Goal: Information Seeking & Learning: Compare options

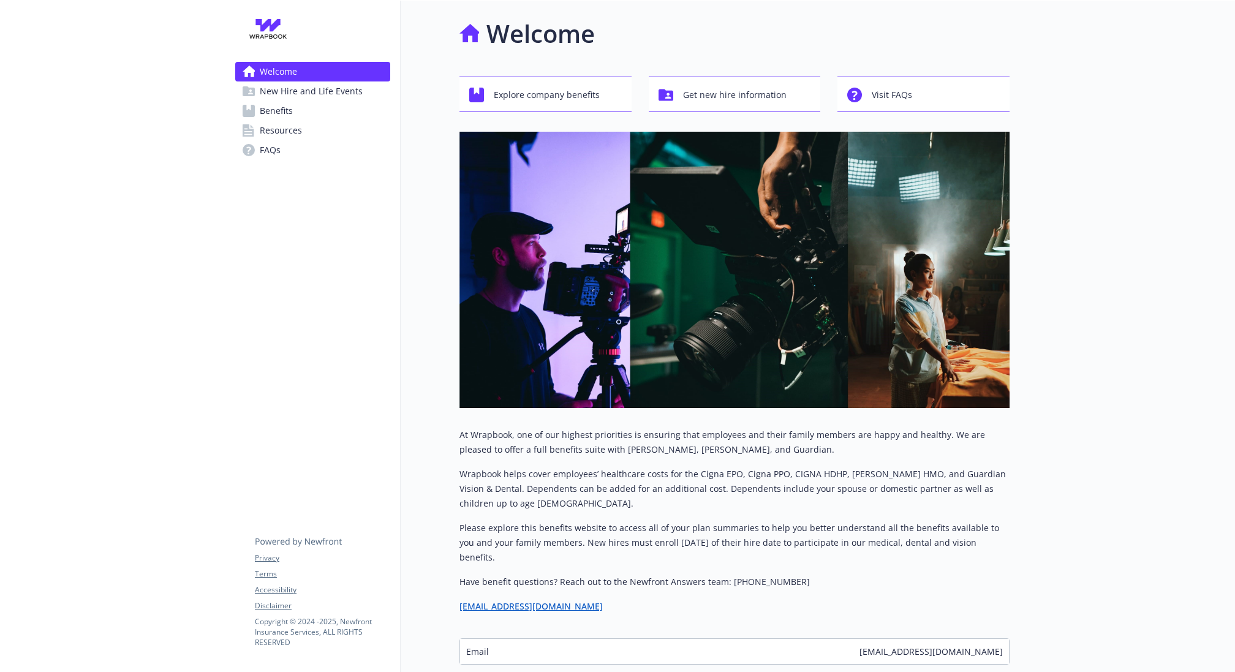
click at [271, 116] on span "Benefits" at bounding box center [276, 111] width 33 height 20
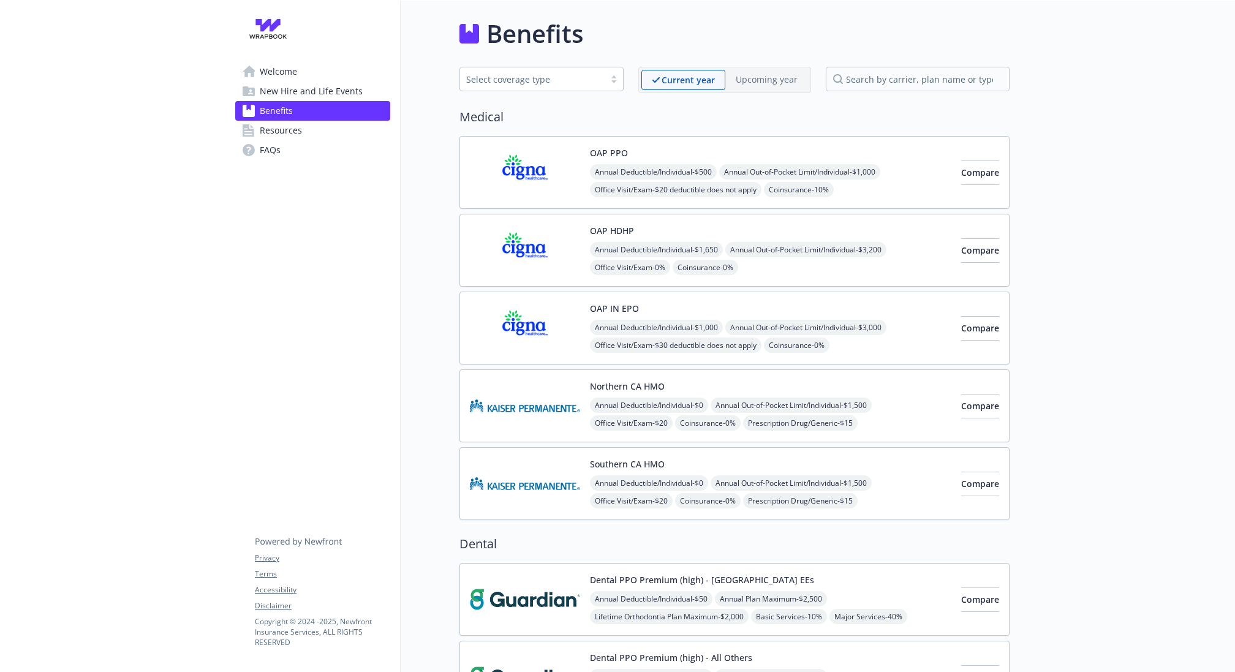
click at [518, 162] on img at bounding box center [525, 172] width 110 height 52
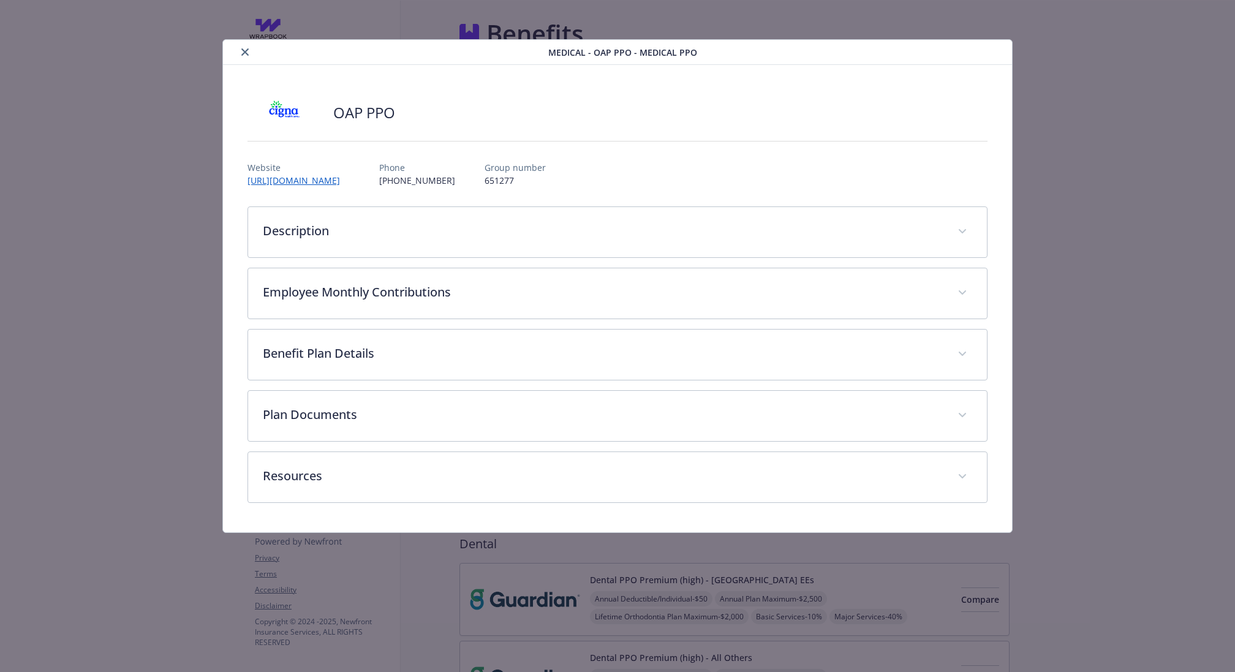
click at [241, 52] on icon "close" at bounding box center [244, 51] width 7 height 7
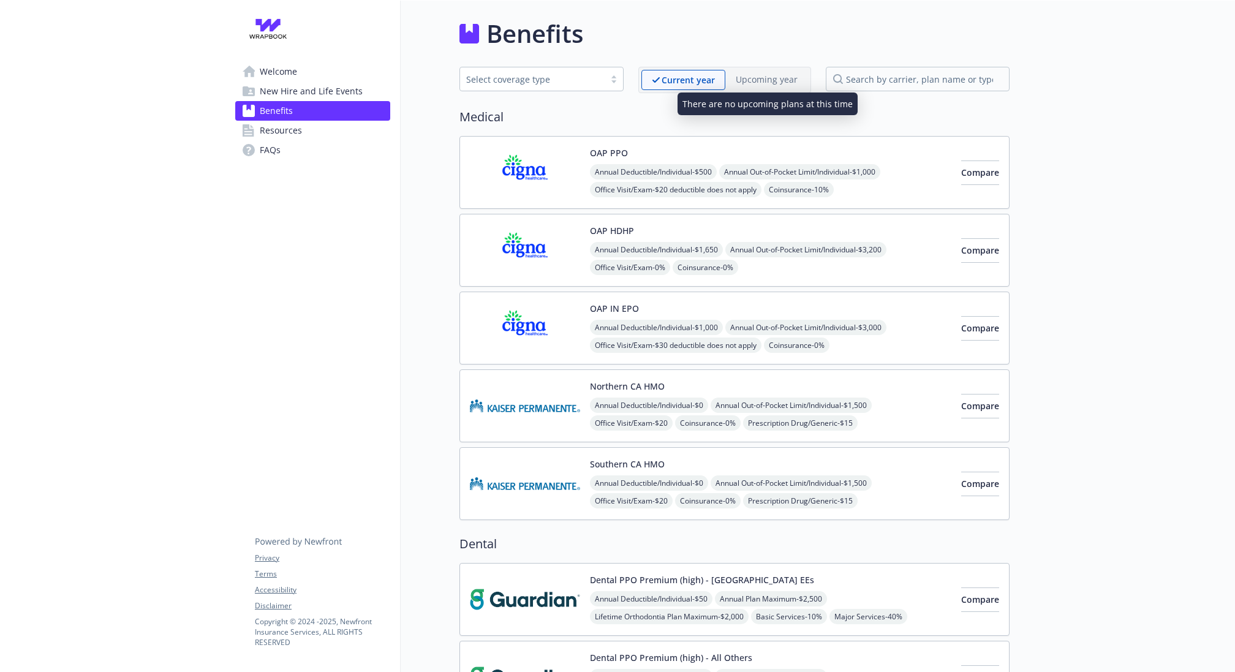
click at [757, 79] on p "Upcoming year" at bounding box center [767, 79] width 62 height 13
click at [521, 187] on img at bounding box center [525, 172] width 110 height 52
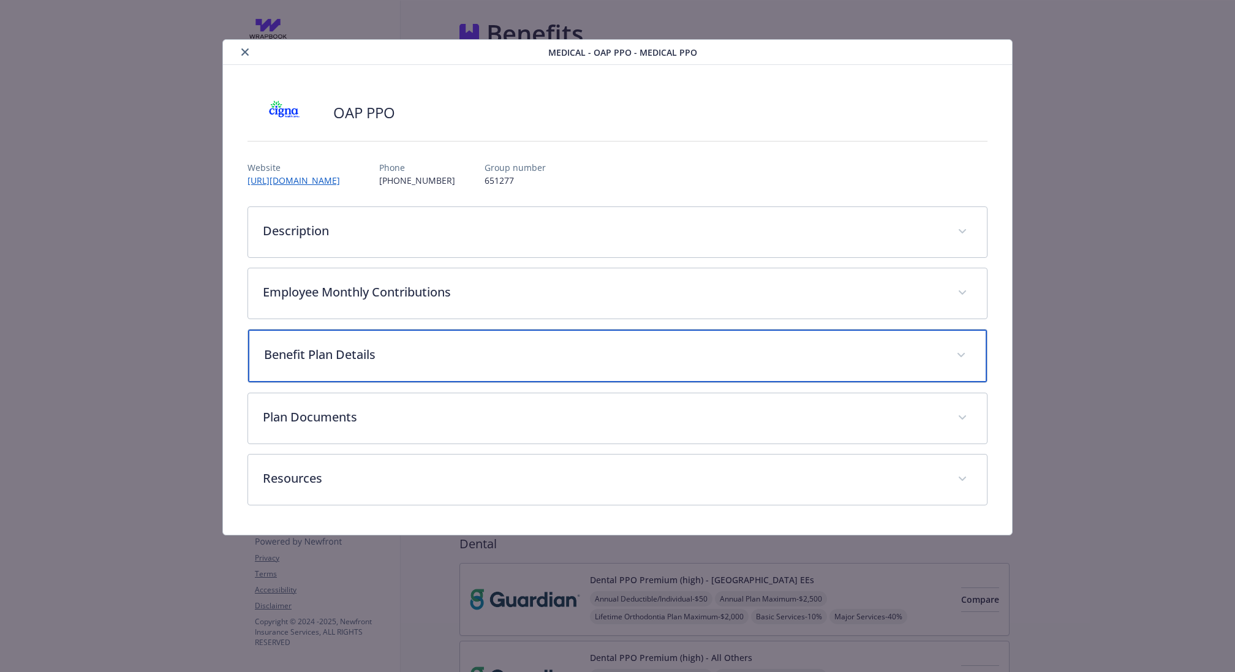
click at [503, 357] on p "Benefit Plan Details" at bounding box center [603, 355] width 678 height 18
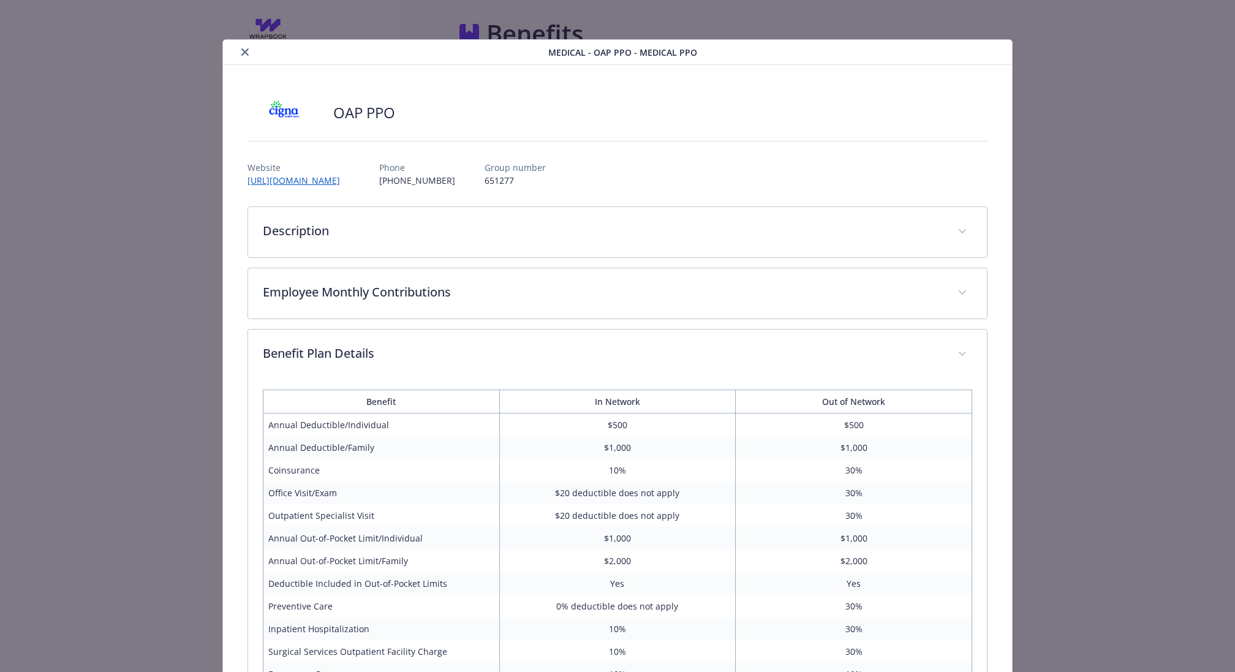
click at [240, 48] on button "close" at bounding box center [245, 52] width 15 height 15
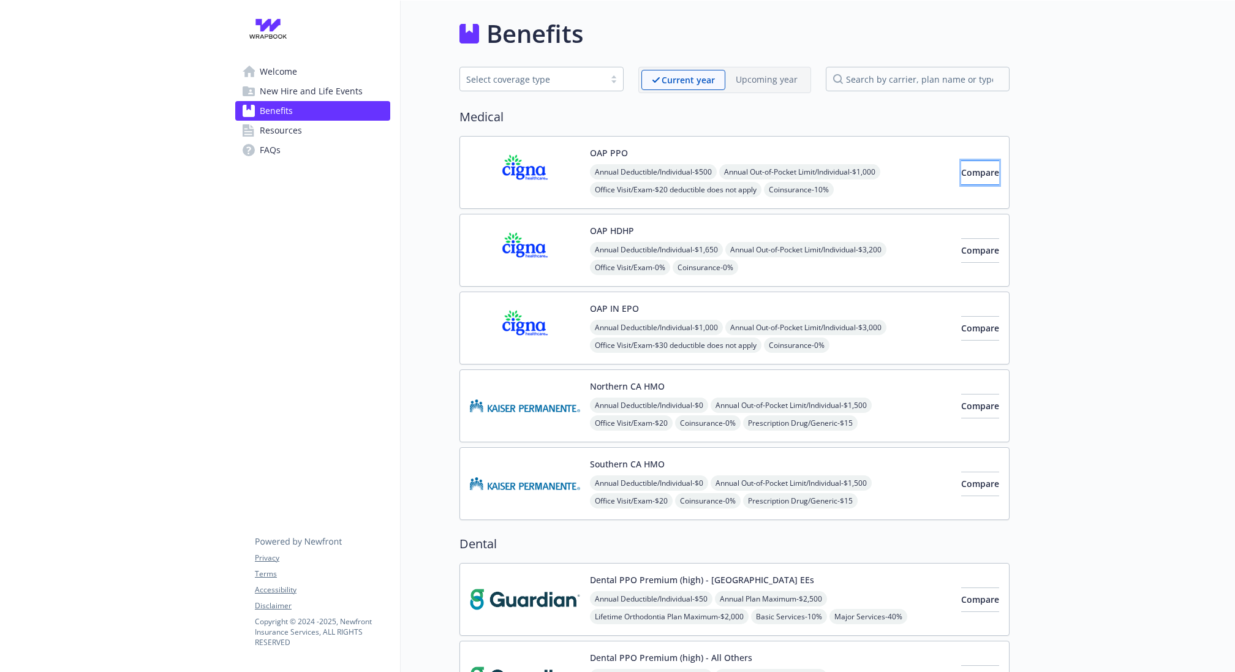
click at [973, 180] on button "Compare" at bounding box center [980, 173] width 38 height 25
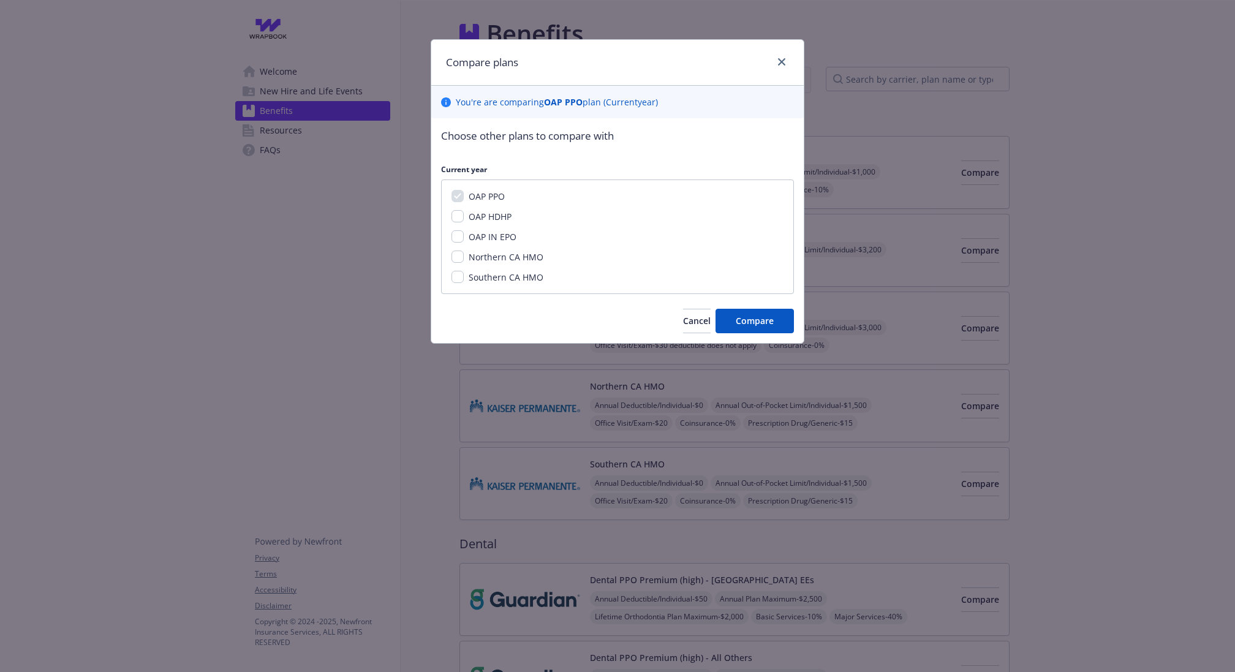
click at [497, 217] on span "OAP HDHP" at bounding box center [490, 217] width 43 height 12
click at [464, 217] on input "OAP HDHP" at bounding box center [458, 216] width 12 height 12
checkbox input "true"
click at [760, 317] on span "Compare" at bounding box center [755, 321] width 38 height 12
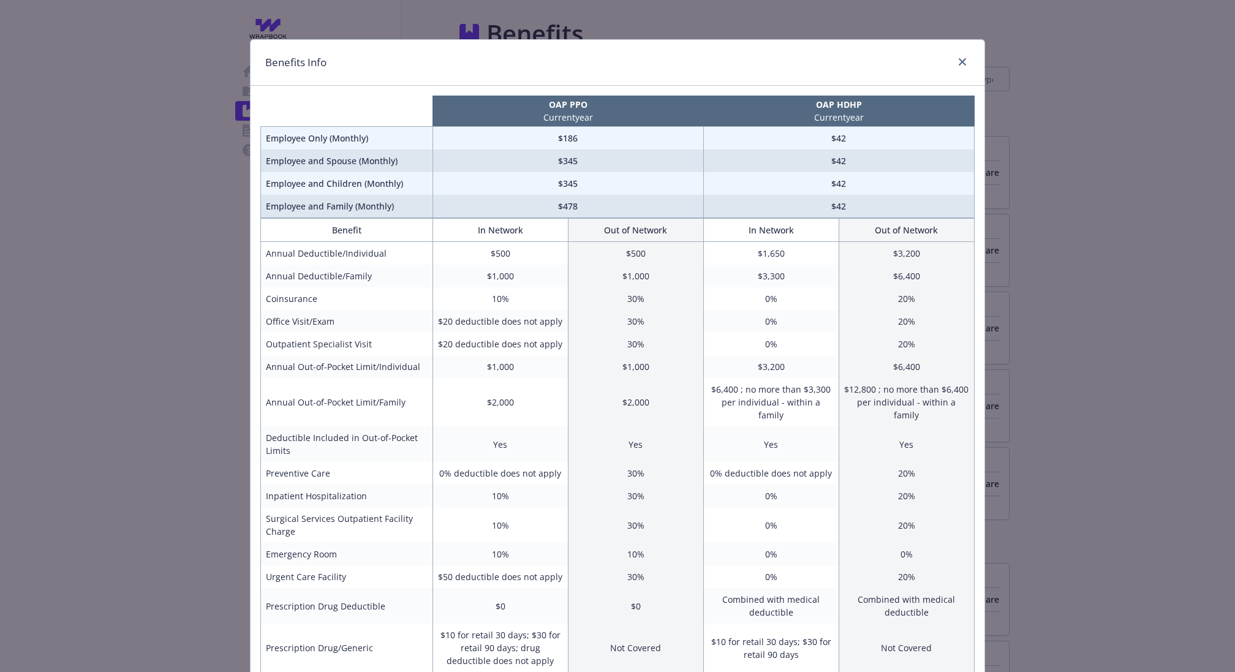
scroll to position [310, 0]
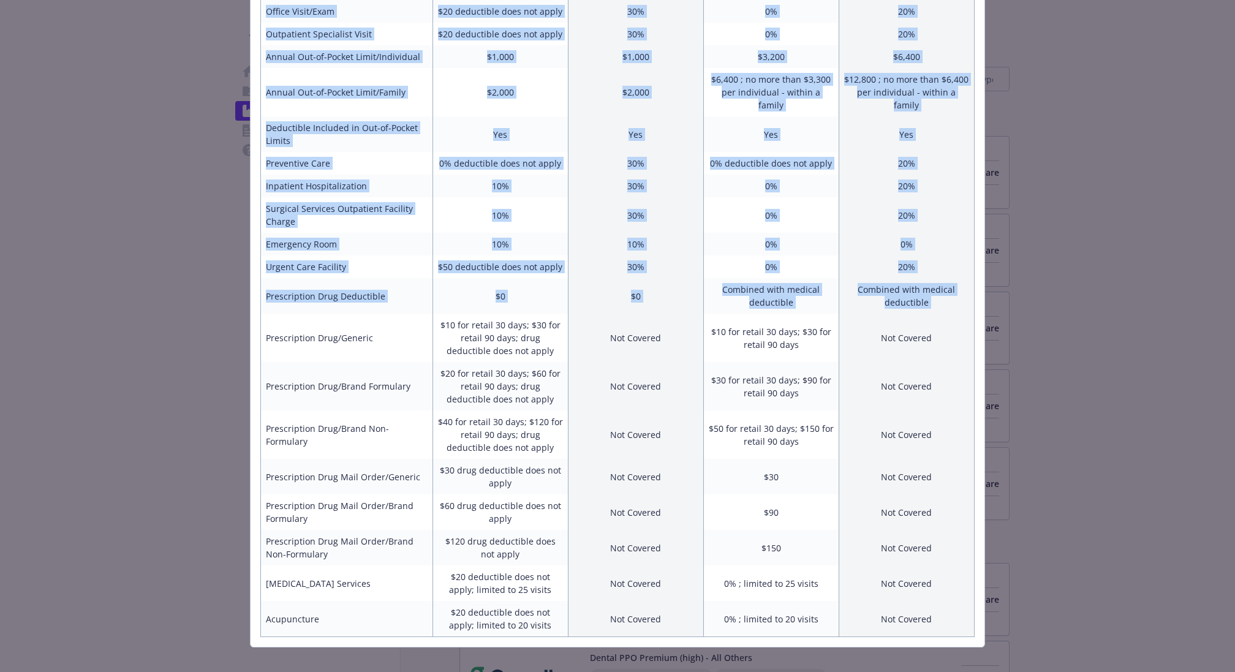
drag, startPoint x: 267, startPoint y: 302, endPoint x: 1027, endPoint y: 592, distance: 814.4
click at [1027, 593] on div "Benefits Info OAP PPO Current year OAP HDHP Current year Employee Only (Monthly…" at bounding box center [617, 336] width 1235 height 672
copy table "Benefit In Network Out of Network In Network Out of Network Annual Deductible/I…"
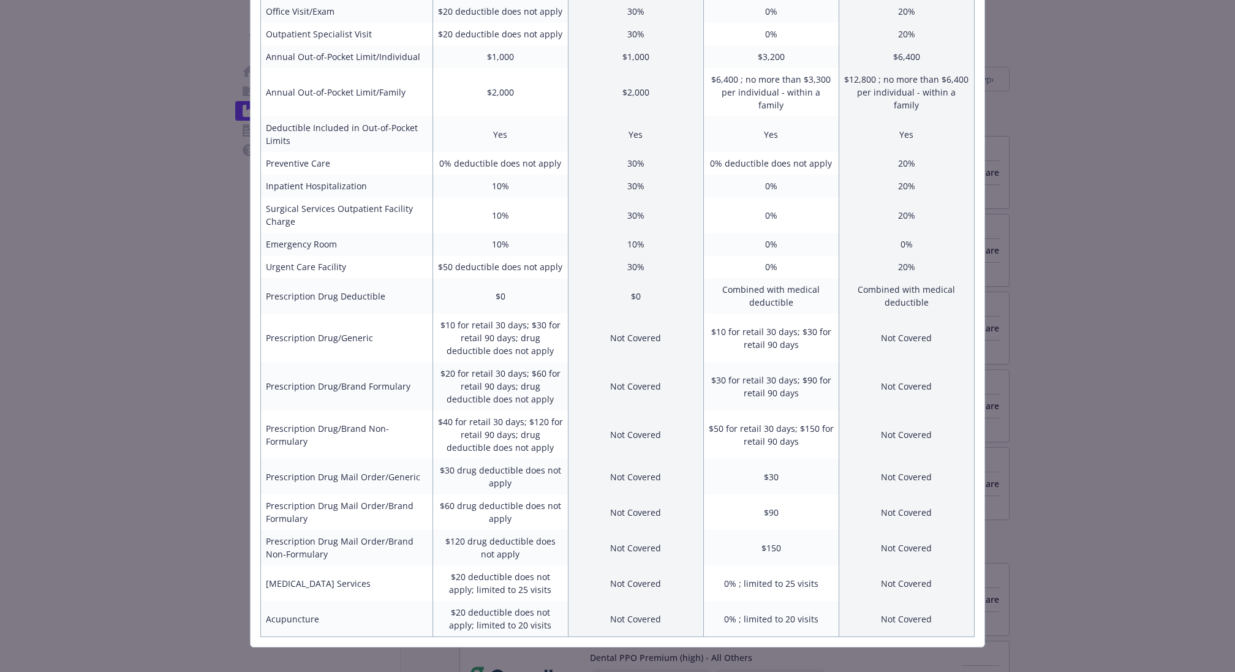
click at [1100, 211] on div "Benefits Info OAP PPO Current year OAP HDHP Current year Employee Only (Monthly…" at bounding box center [617, 336] width 1235 height 672
click at [866, 116] on td "Yes" at bounding box center [906, 134] width 135 height 36
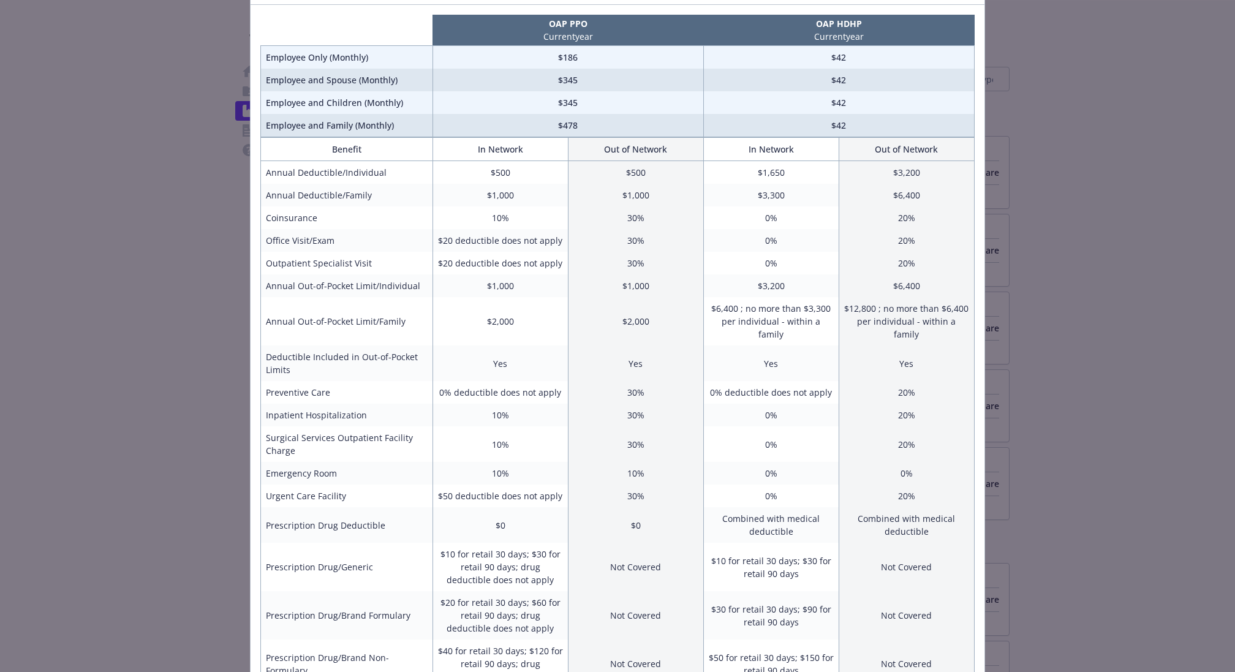
scroll to position [82, 0]
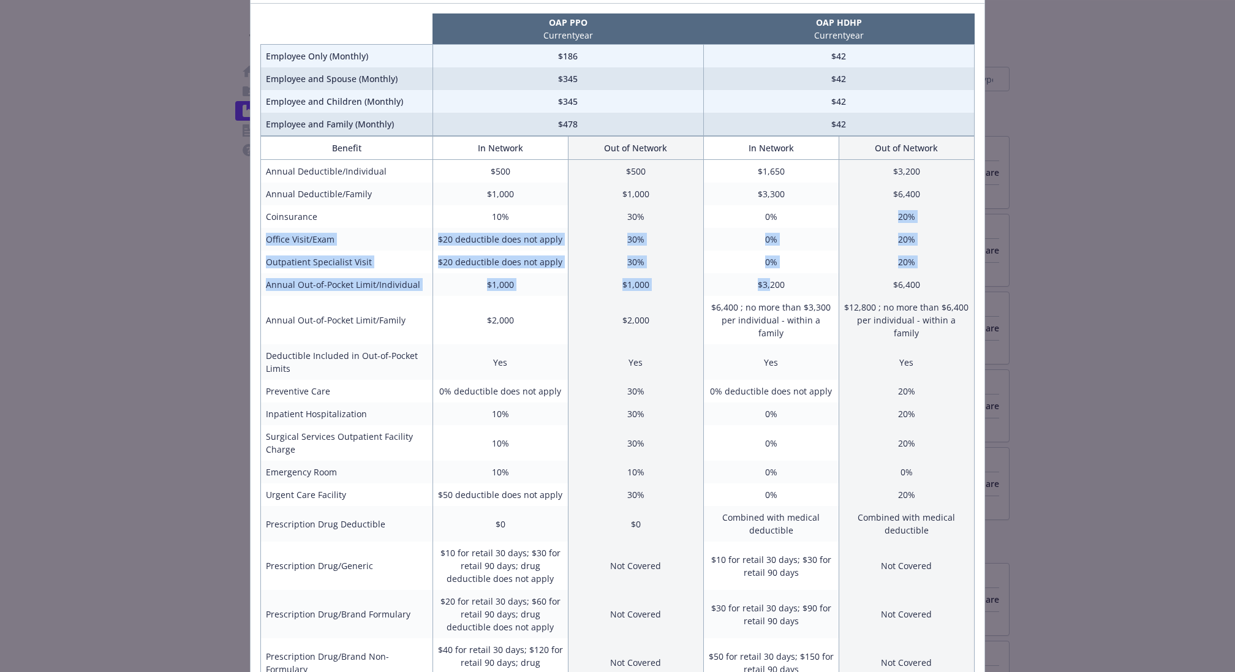
drag, startPoint x: 771, startPoint y: 289, endPoint x: 781, endPoint y: 214, distance: 75.4
click at [781, 214] on tbody "Annual Deductible/Individual $500 $500 $1,650 $3,200 Annual Deductible/Family $…" at bounding box center [618, 512] width 714 height 705
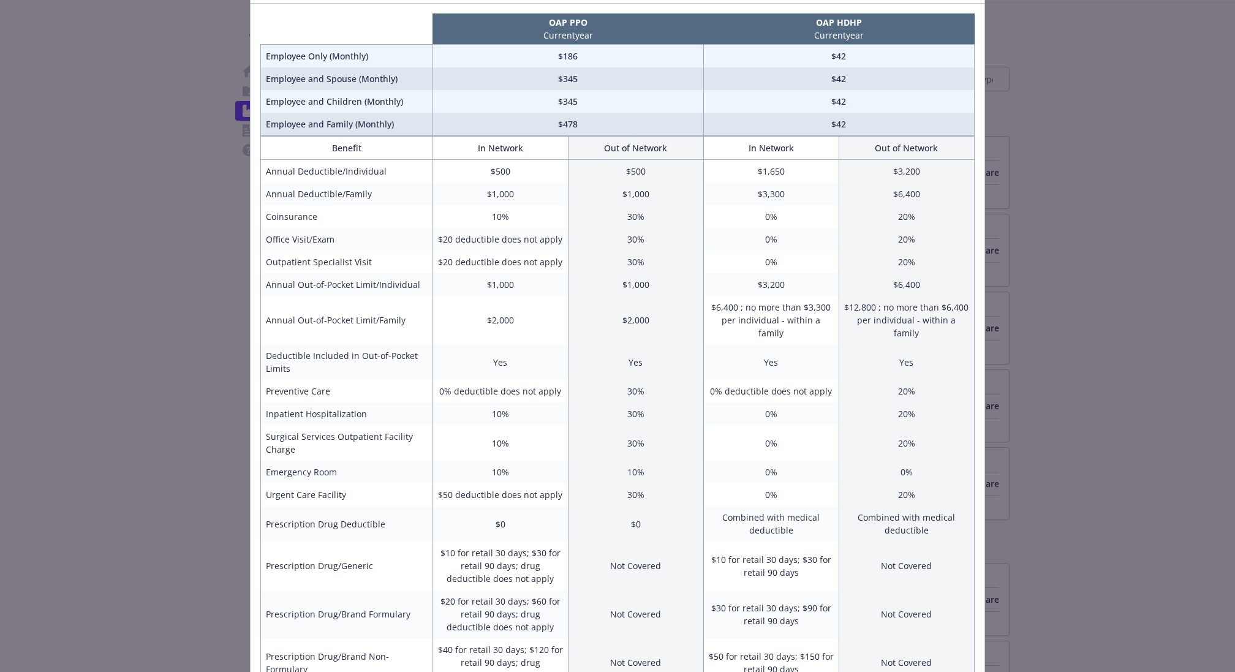
click at [793, 306] on td "$6,400 ; no more than $3,300 per individual - within a family" at bounding box center [770, 320] width 135 height 48
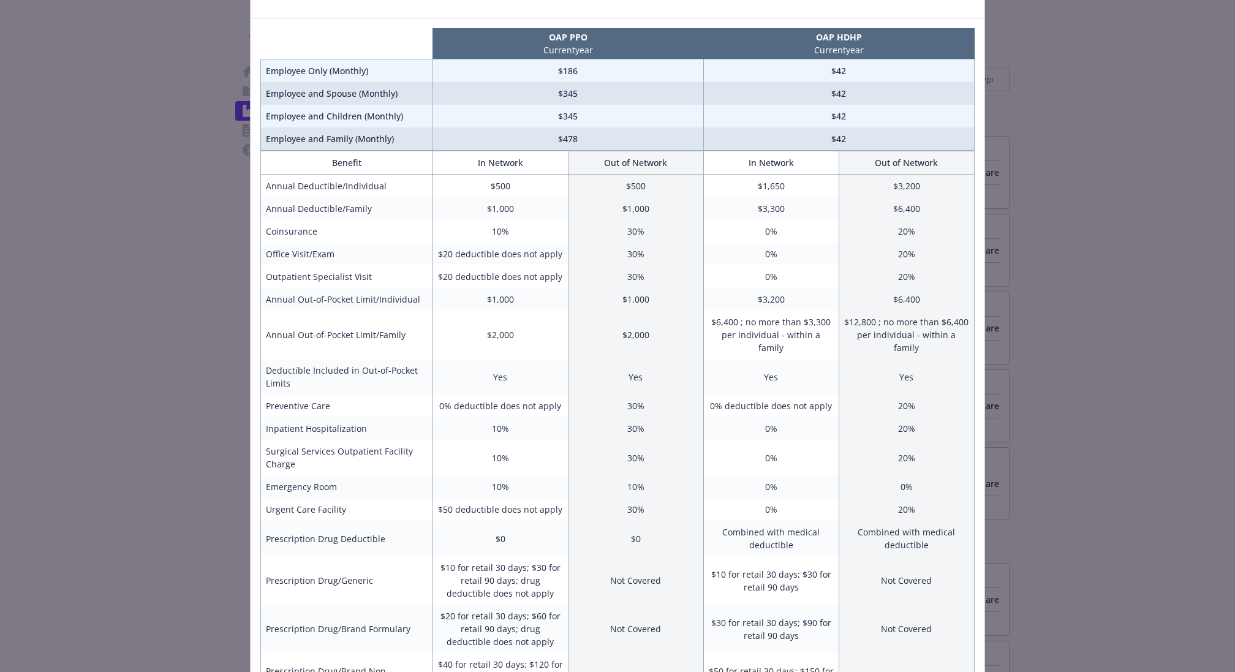
scroll to position [0, 0]
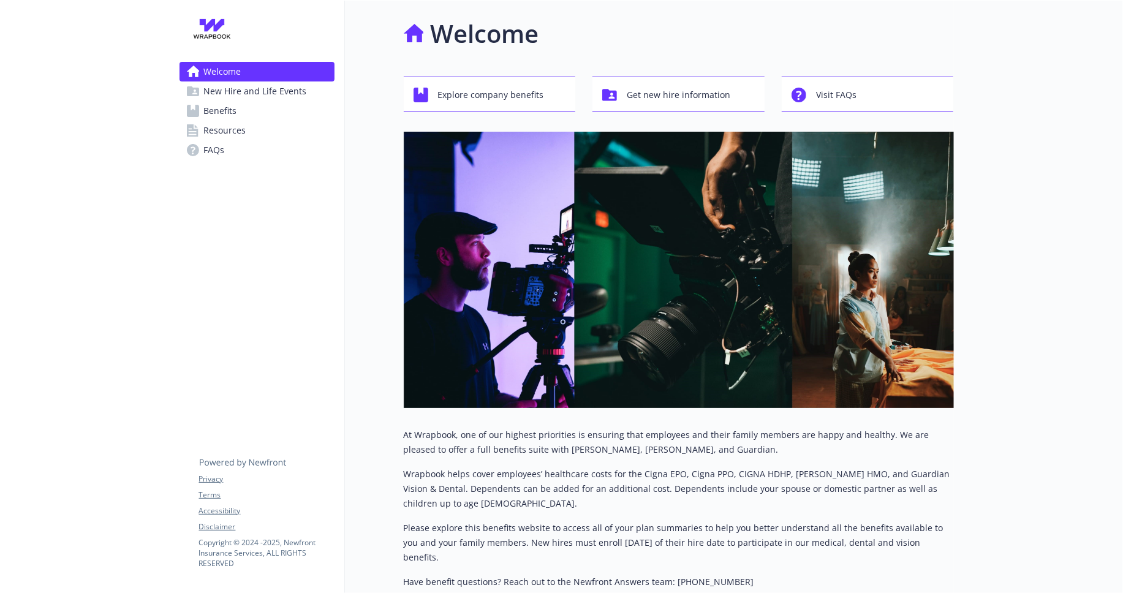
click at [268, 122] on link "Resources" at bounding box center [257, 131] width 155 height 20
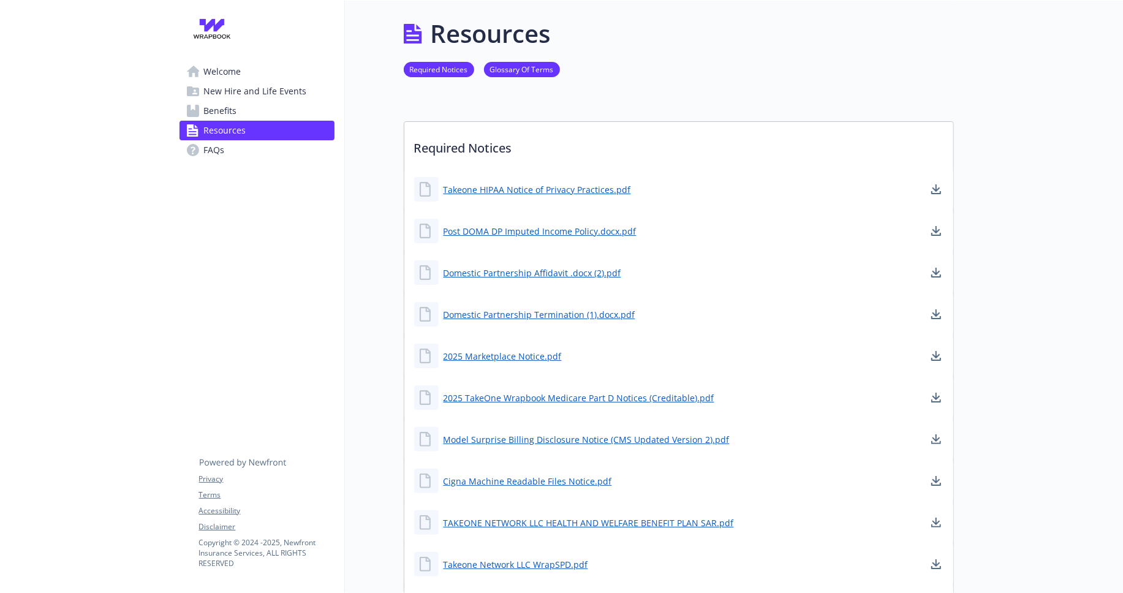
click at [273, 110] on link "Benefits" at bounding box center [257, 111] width 155 height 20
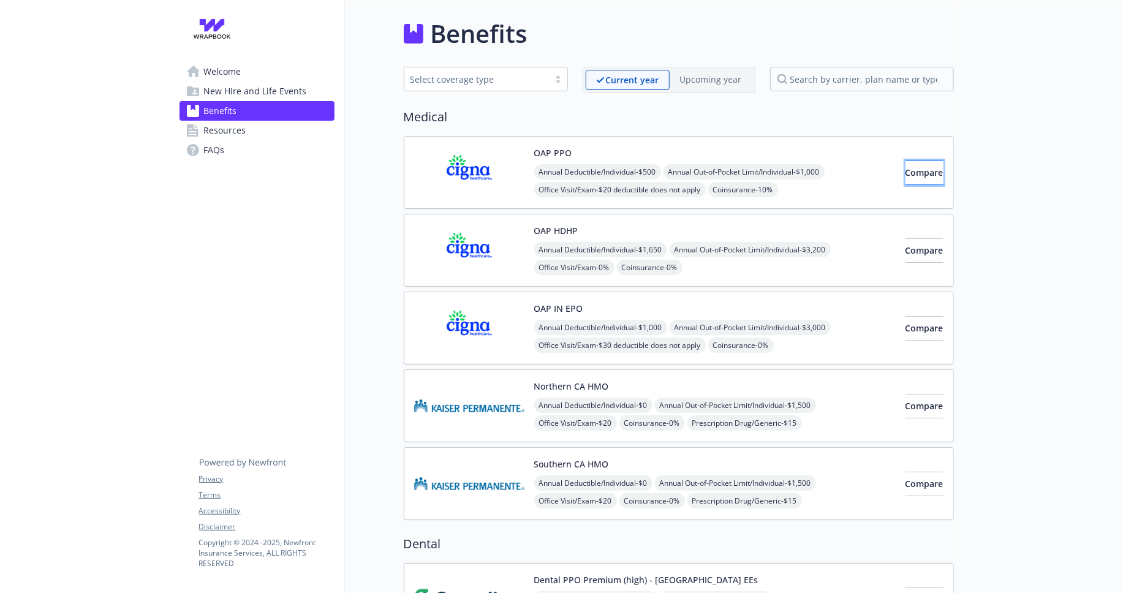
click at [905, 173] on span "Compare" at bounding box center [924, 173] width 38 height 12
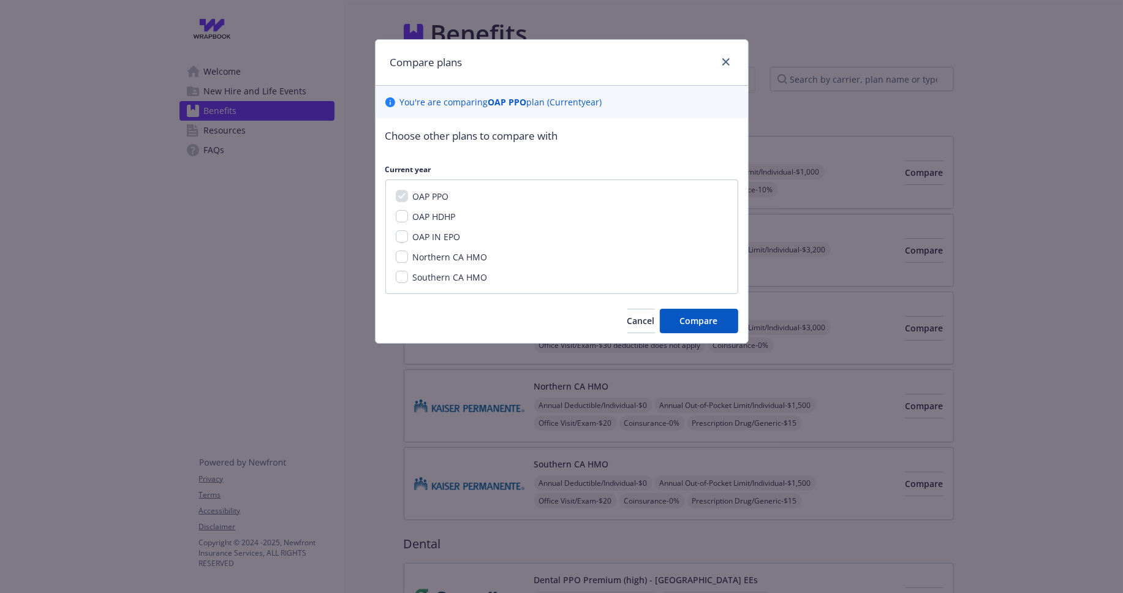
click at [457, 218] on div "OAP HDHP" at bounding box center [433, 216] width 50 height 13
click at [441, 214] on span "OAP HDHP" at bounding box center [434, 217] width 43 height 12
click at [408, 214] on input "OAP HDHP" at bounding box center [402, 216] width 12 height 12
checkbox input "true"
click at [682, 313] on button "Compare" at bounding box center [699, 321] width 78 height 25
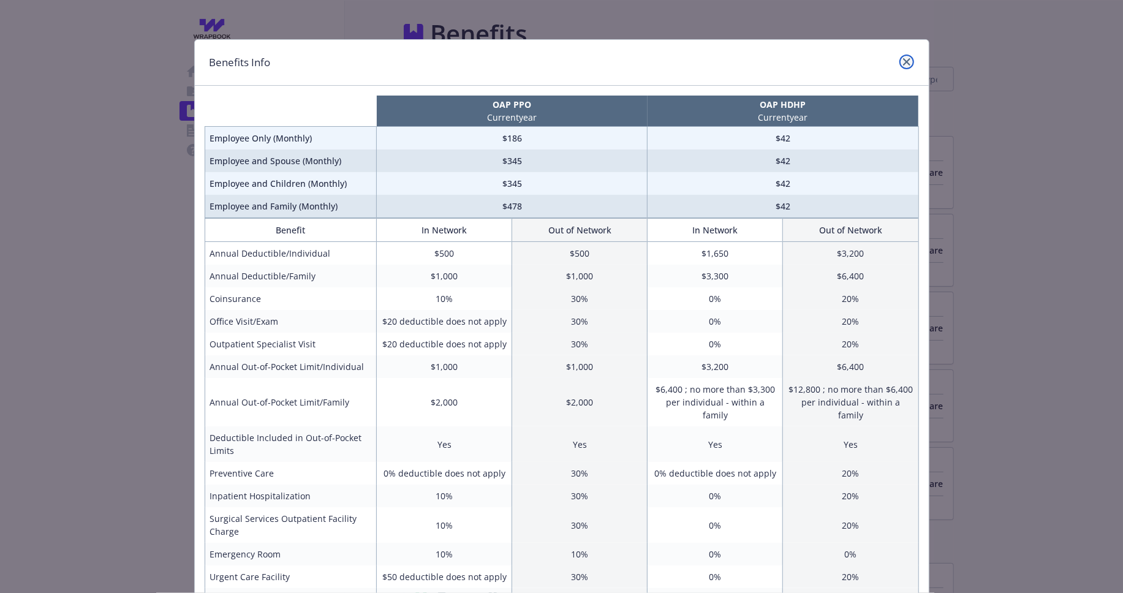
click at [907, 58] on icon "close" at bounding box center [906, 61] width 7 height 7
